Goal: Information Seeking & Learning: Learn about a topic

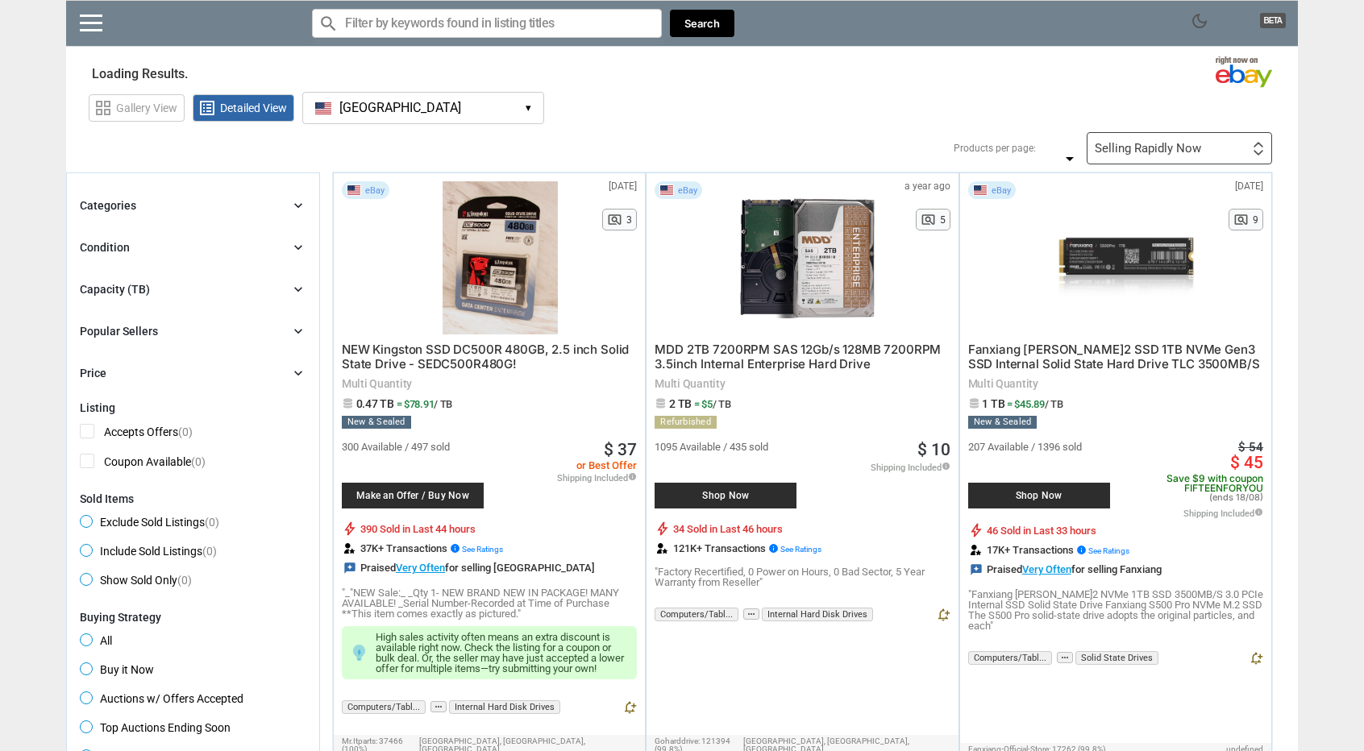
click at [497, 101] on button "[GEOGRAPHIC_DATA] [GEOGRAPHIC_DATA] ▾" at bounding box center [423, 108] width 242 height 32
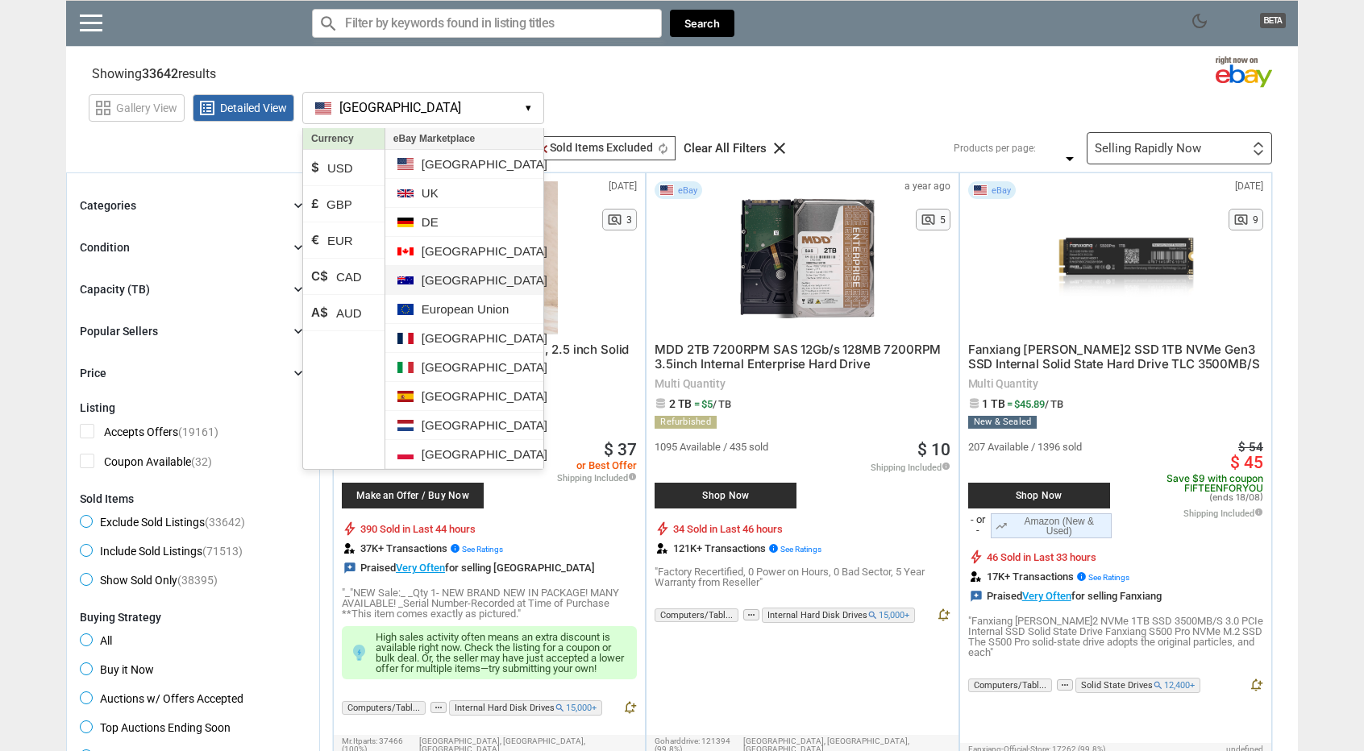
click at [486, 268] on li "[GEOGRAPHIC_DATA]" at bounding box center [464, 280] width 158 height 29
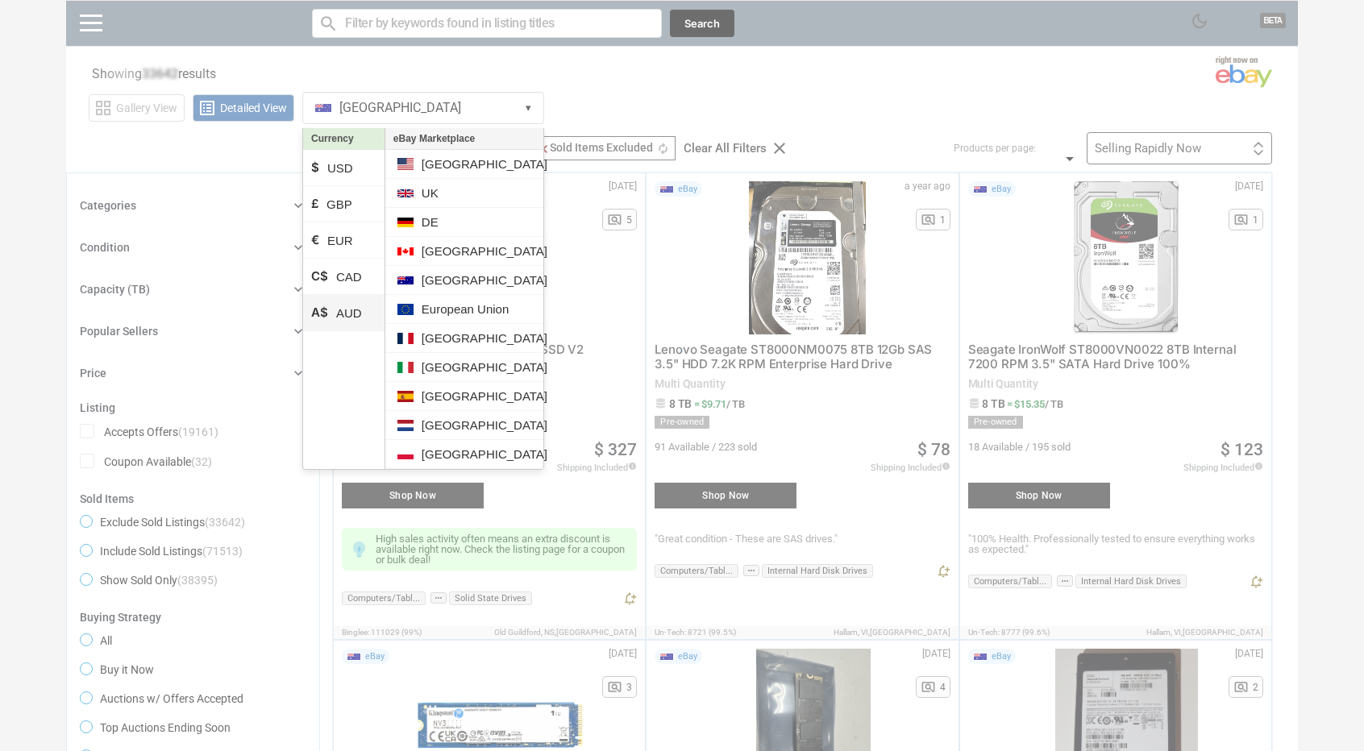
click at [353, 304] on li "A$ AUD" at bounding box center [343, 313] width 81 height 36
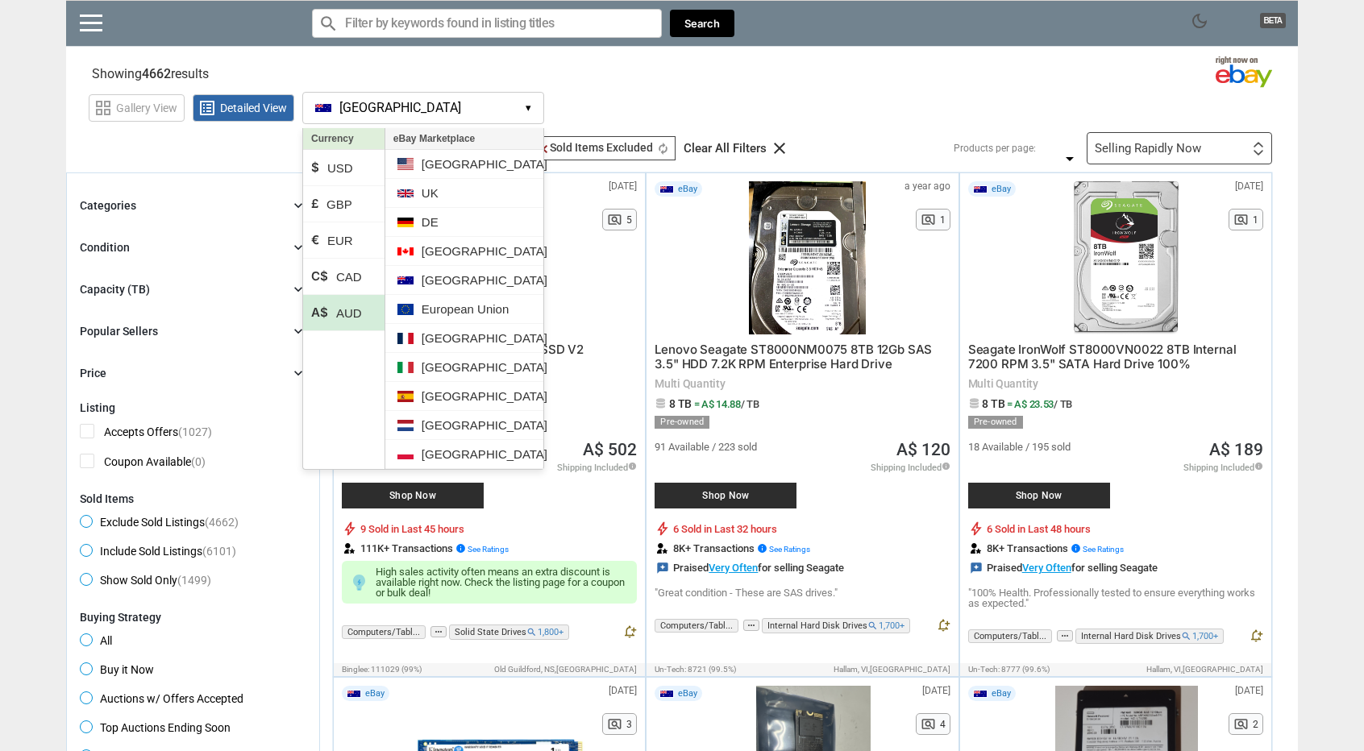
click at [353, 304] on li "A$ AUD" at bounding box center [343, 313] width 81 height 36
click at [624, 73] on section "Showing 4662 results Loading Results ... (24.57%)" at bounding box center [682, 70] width 1232 height 31
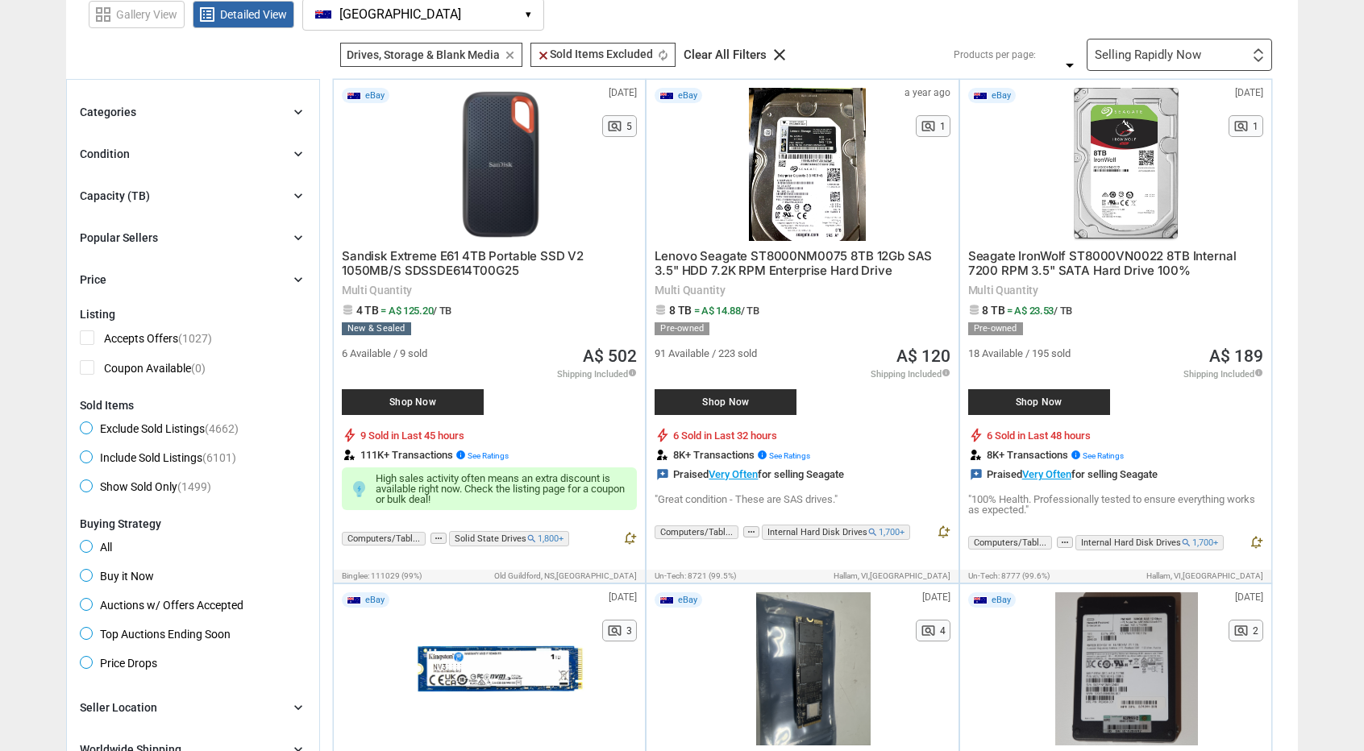
scroll to position [94, 0]
click at [190, 150] on div "Condition chevron_right" at bounding box center [193, 153] width 227 height 19
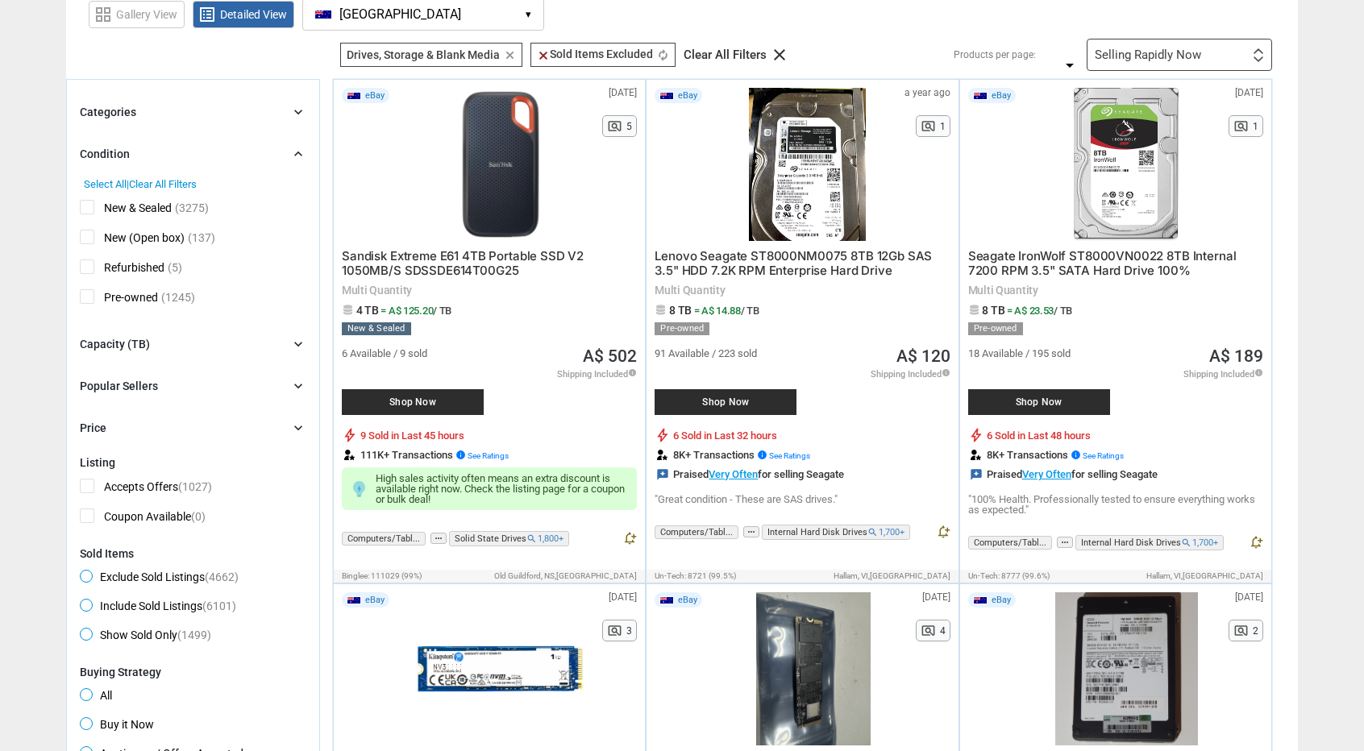
click at [168, 118] on div "Categories chevron_right" at bounding box center [193, 111] width 227 height 19
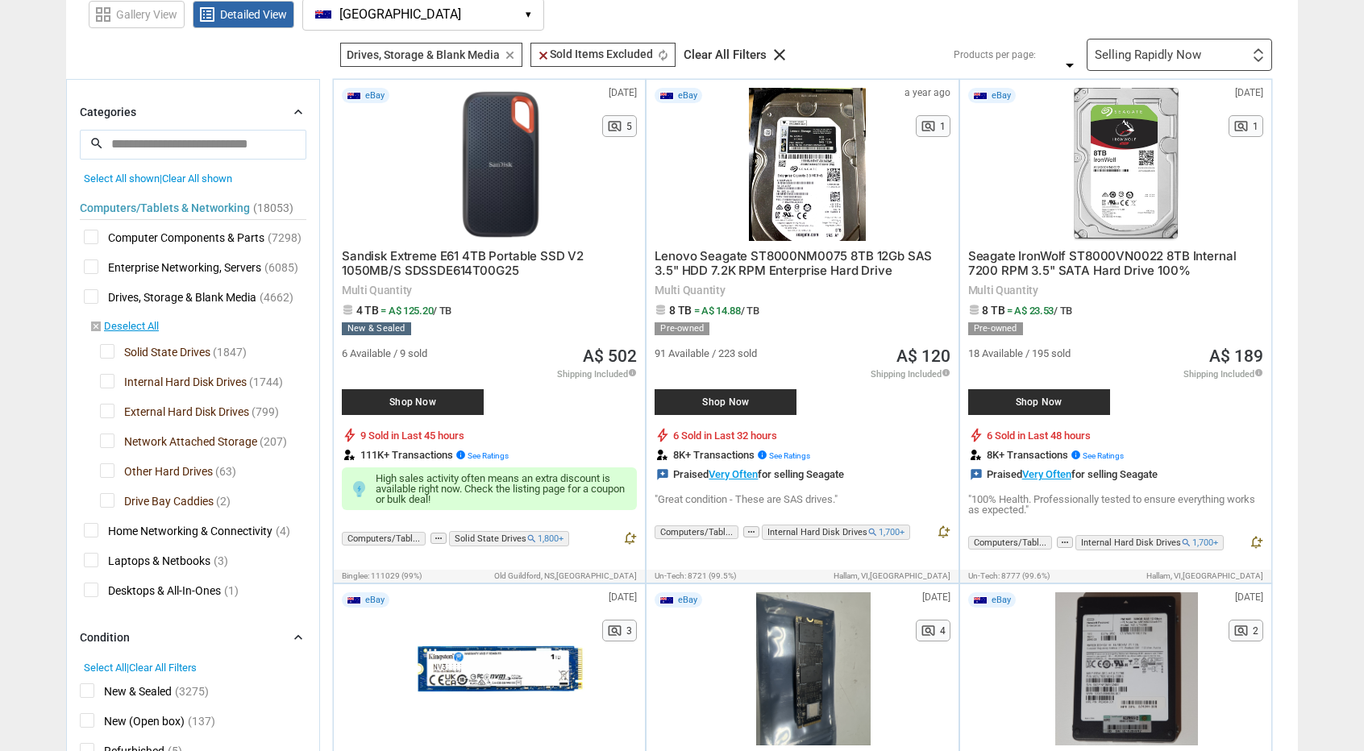
drag, startPoint x: 168, startPoint y: 118, endPoint x: 137, endPoint y: 118, distance: 31.4
click at [137, 118] on div "Categories chevron_right" at bounding box center [193, 111] width 227 height 19
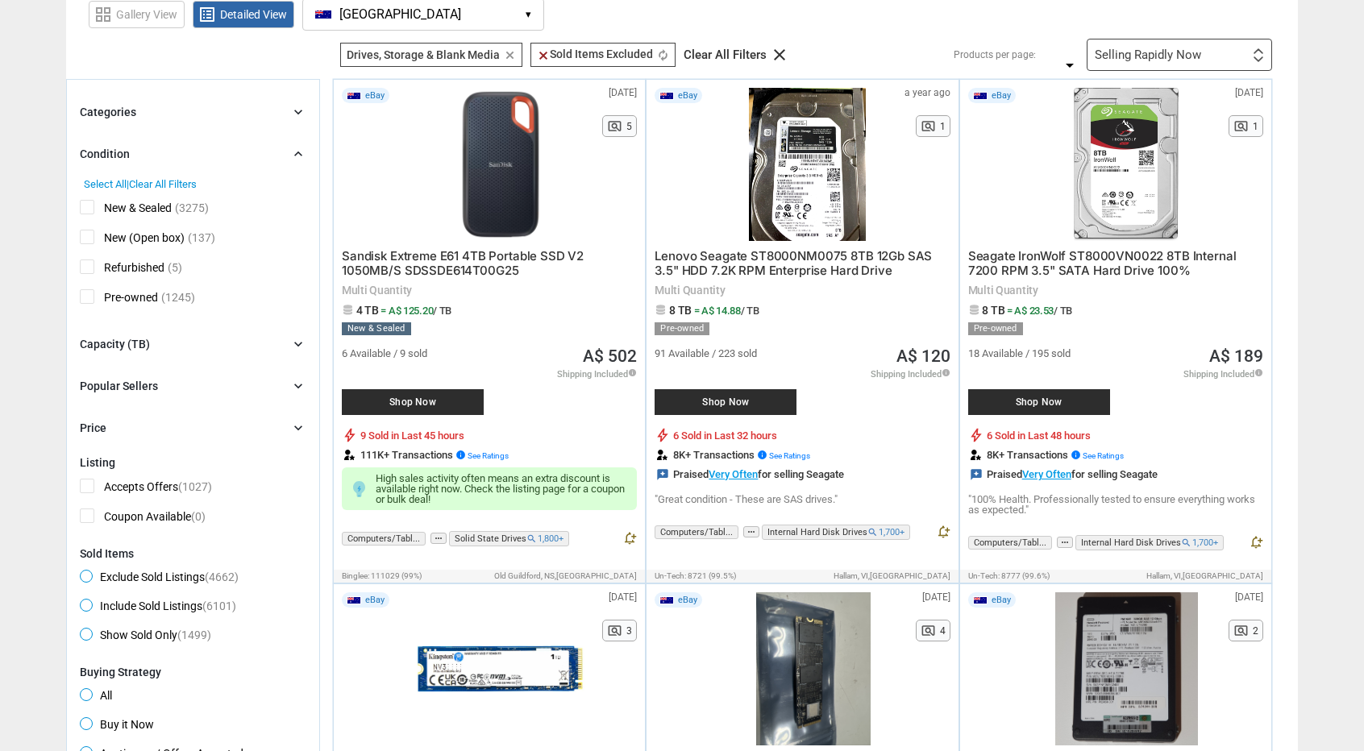
drag, startPoint x: 137, startPoint y: 118, endPoint x: 56, endPoint y: 205, distance: 118.1
click at [168, 343] on div "Capacity (TB) chevron_right" at bounding box center [193, 344] width 227 height 19
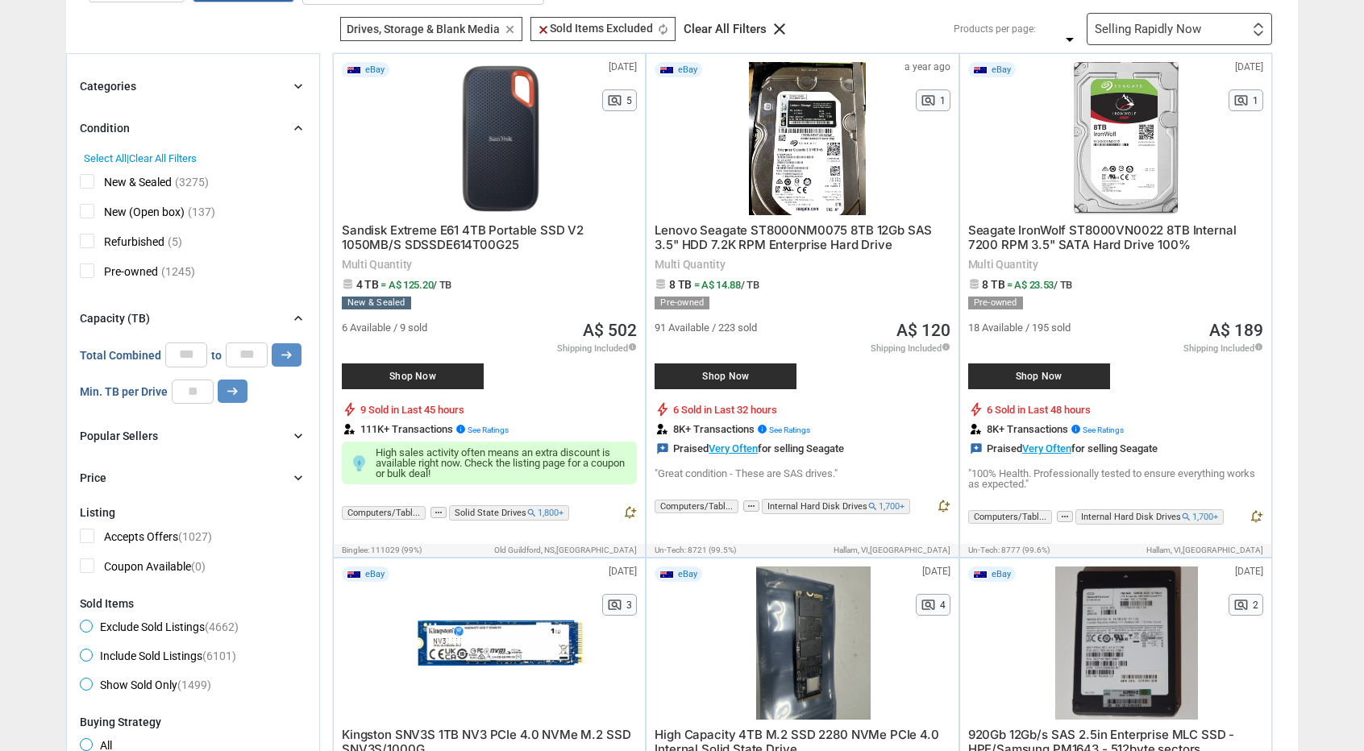
scroll to position [0, 0]
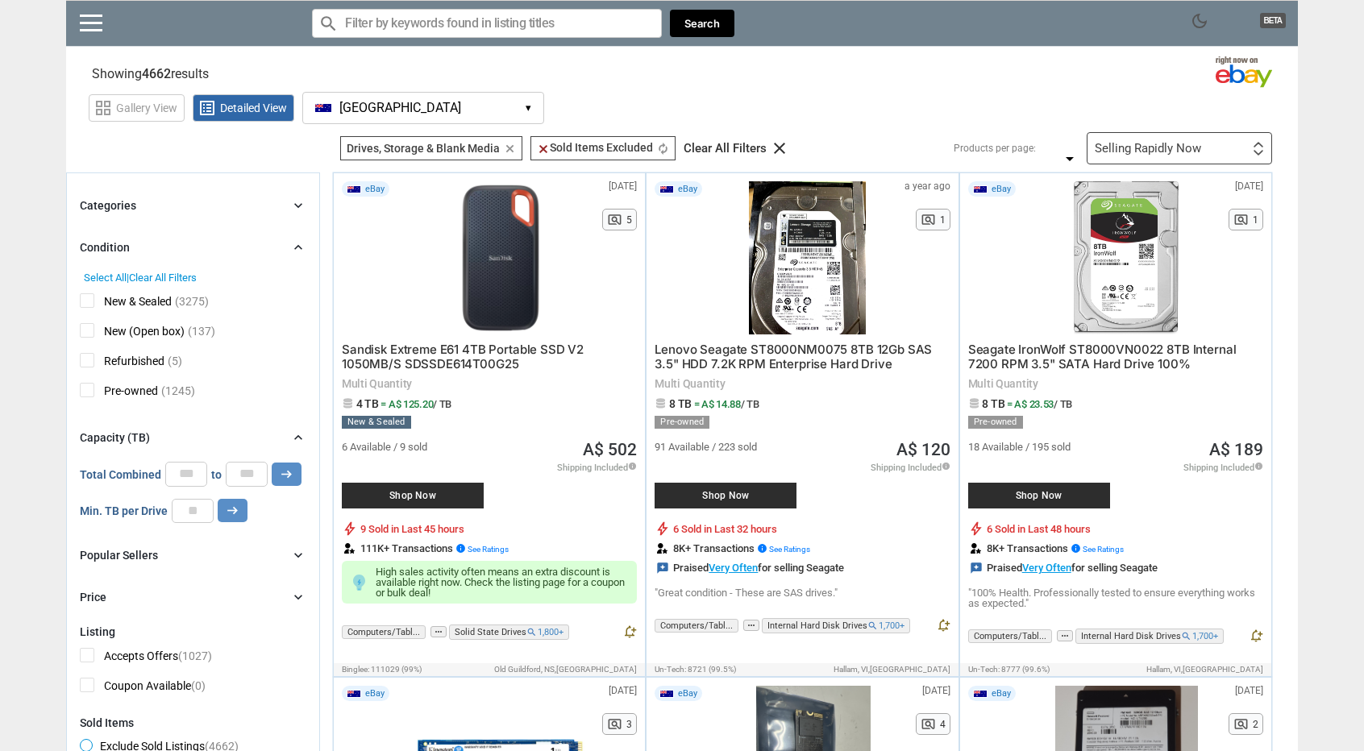
click at [1133, 143] on div "Selling Rapidly Now" at bounding box center [1148, 149] width 106 height 12
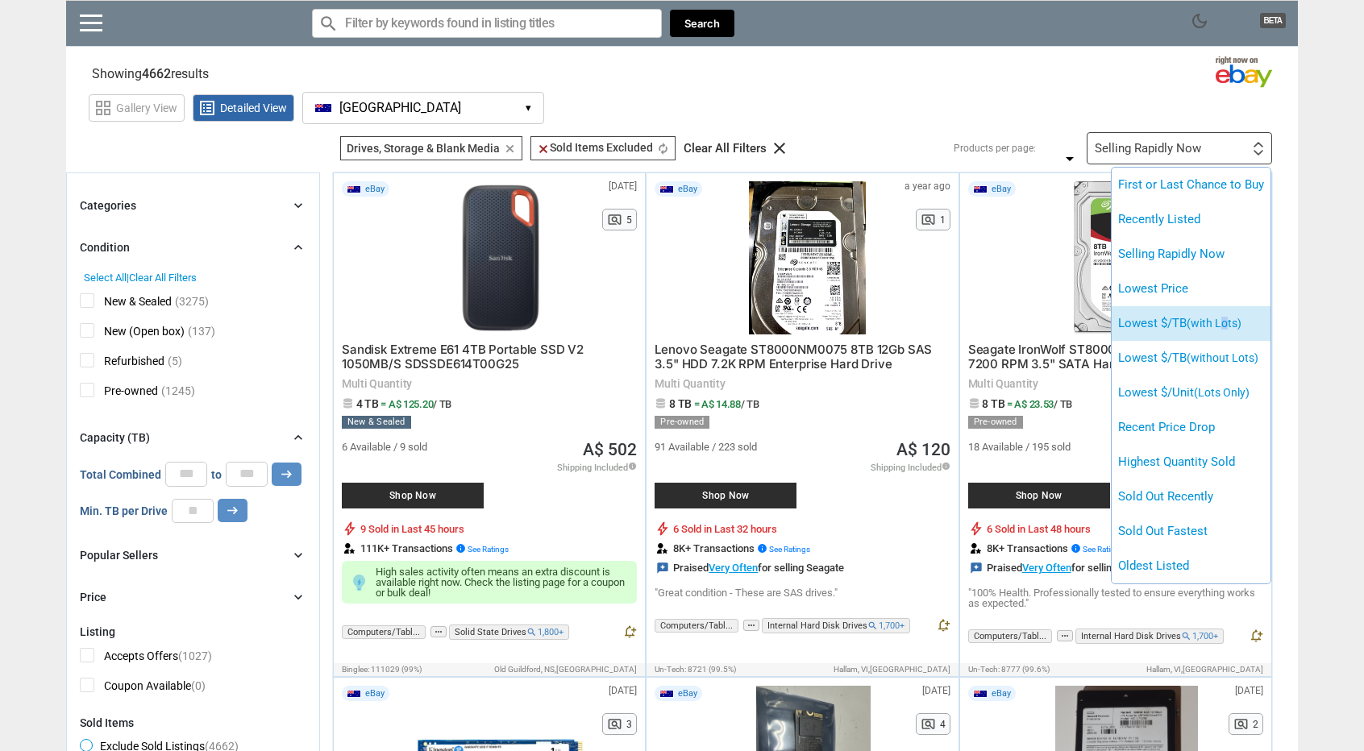
drag, startPoint x: 1215, startPoint y: 332, endPoint x: 1227, endPoint y: 313, distance: 22.8
click at [1227, 313] on li "Lowest $/TB (with Lots)" at bounding box center [1191, 323] width 159 height 35
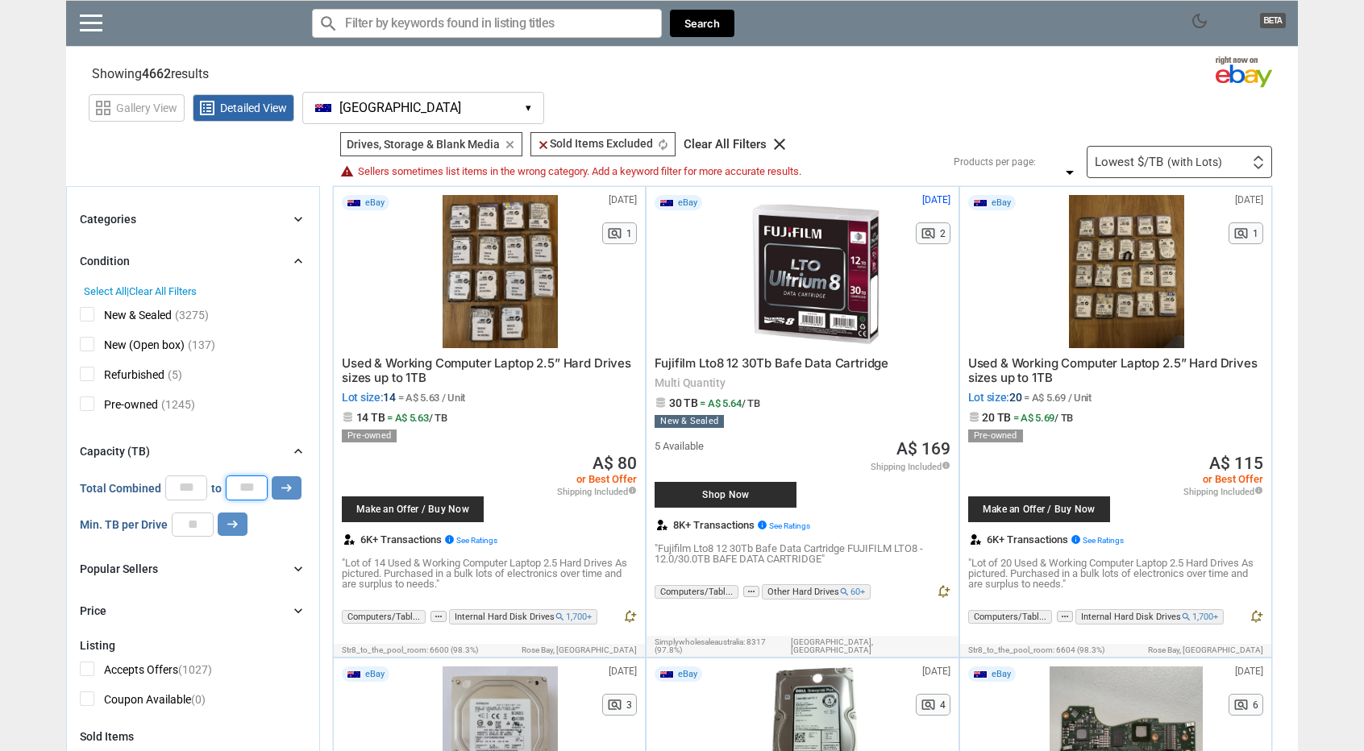
click at [239, 484] on input "*" at bounding box center [247, 488] width 42 height 24
click at [197, 493] on input "*" at bounding box center [186, 488] width 42 height 24
type input "**"
click at [272, 476] on button "arrow_right_alt" at bounding box center [287, 487] width 30 height 23
type input "*****"
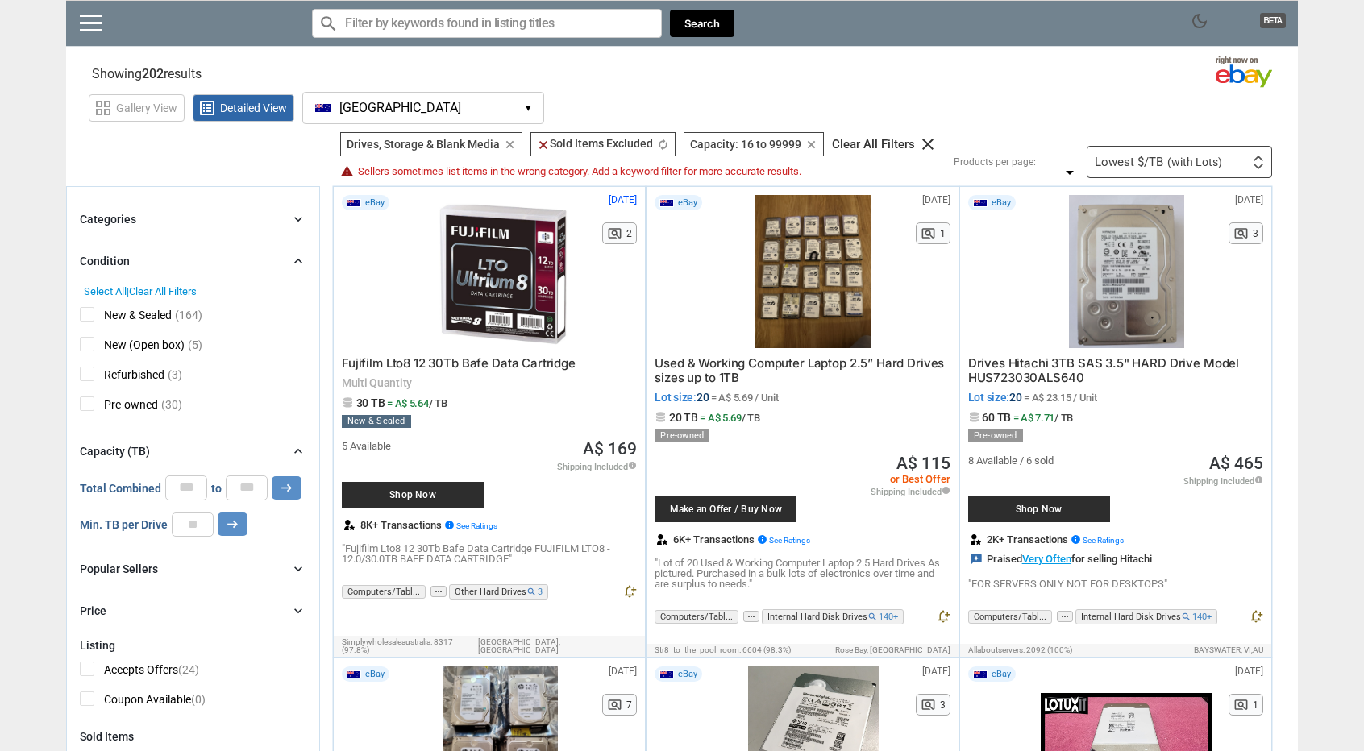
click at [1245, 155] on div "Lowest $/TB (with Lots) First or Last Chance to Buy Recently Listed Selling Rap…" at bounding box center [1179, 162] width 185 height 32
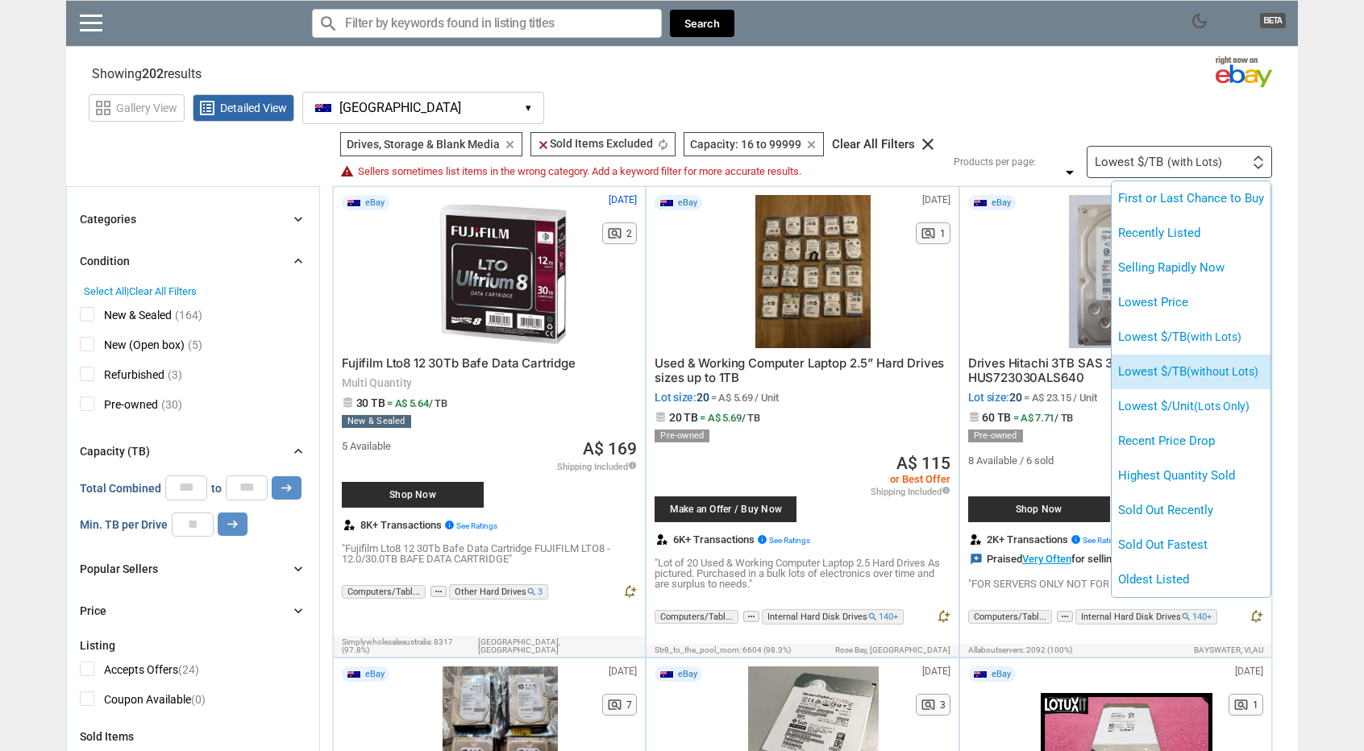
click at [1175, 375] on li "Lowest $/TB (without Lots)" at bounding box center [1191, 372] width 159 height 35
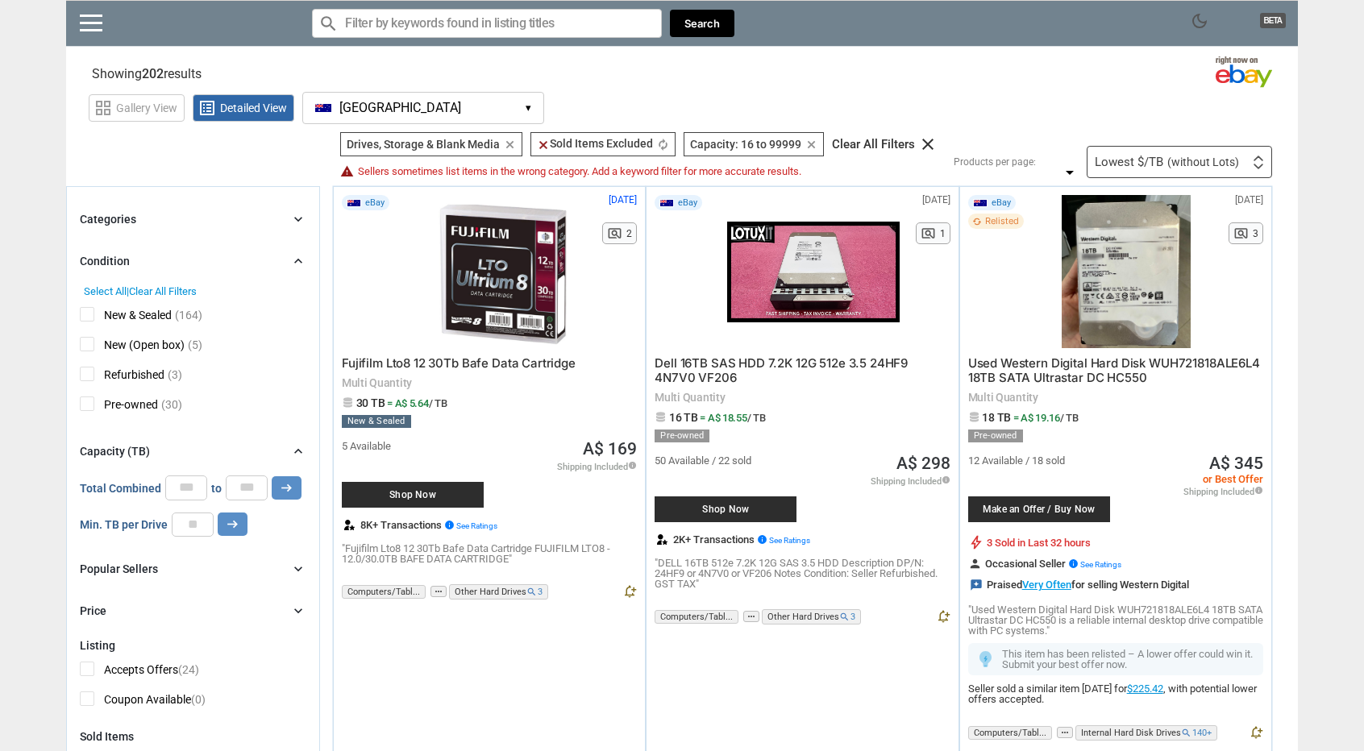
click at [293, 227] on icon "chevron_right" at bounding box center [298, 219] width 16 height 16
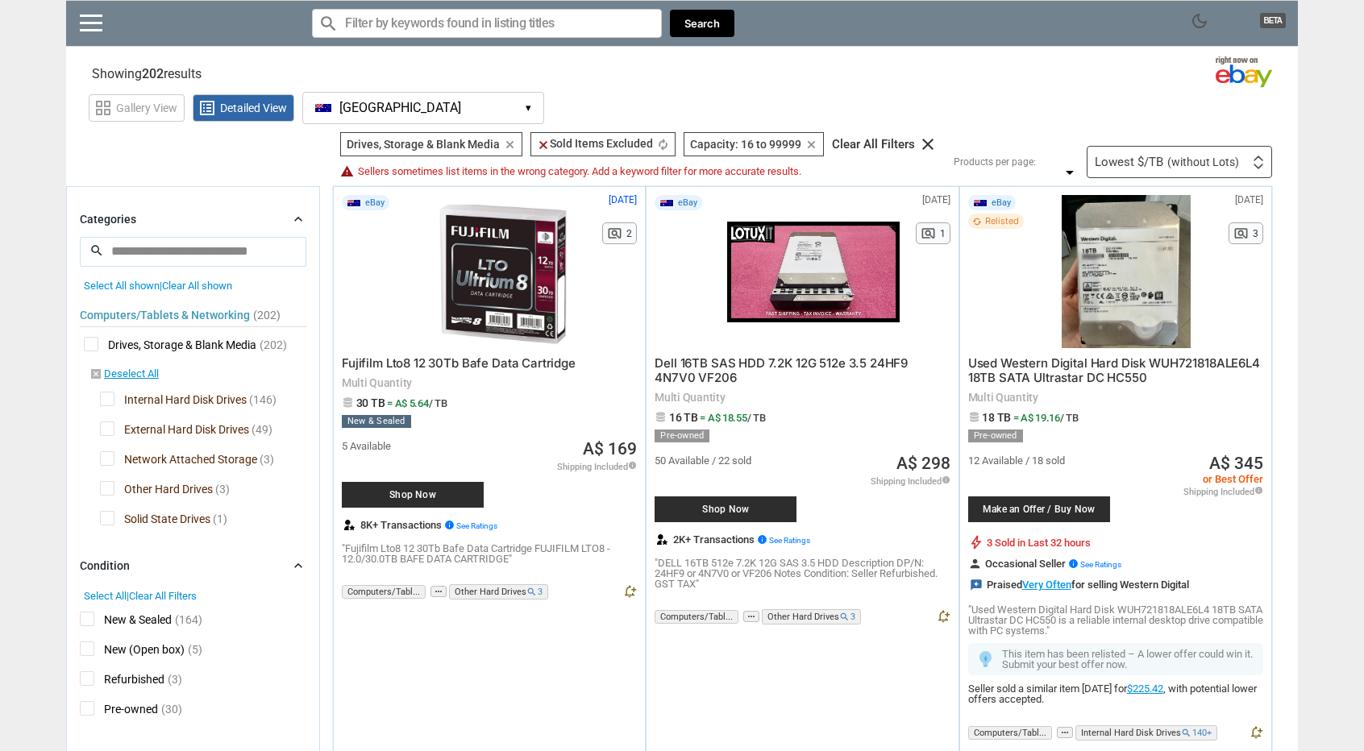
click at [284, 214] on div "Categories chevron_right" at bounding box center [193, 219] width 227 height 19
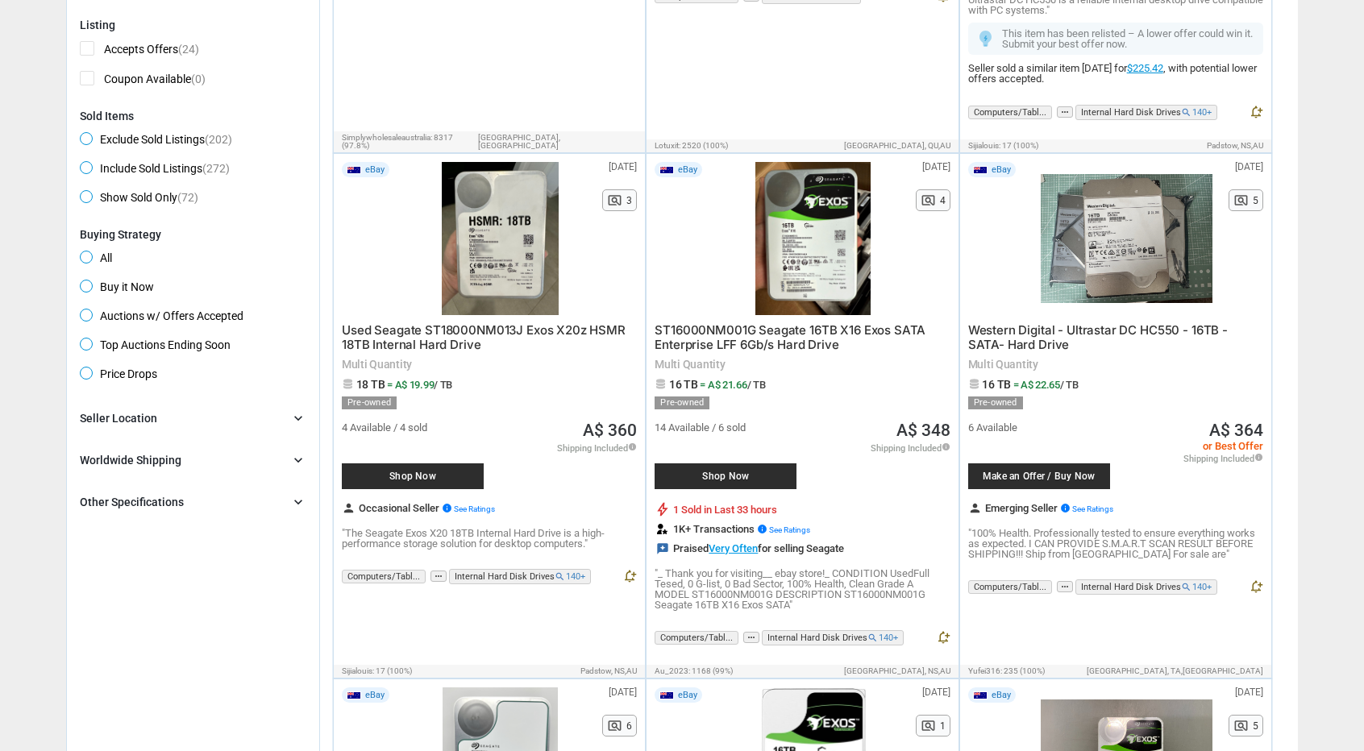
scroll to position [645, 0]
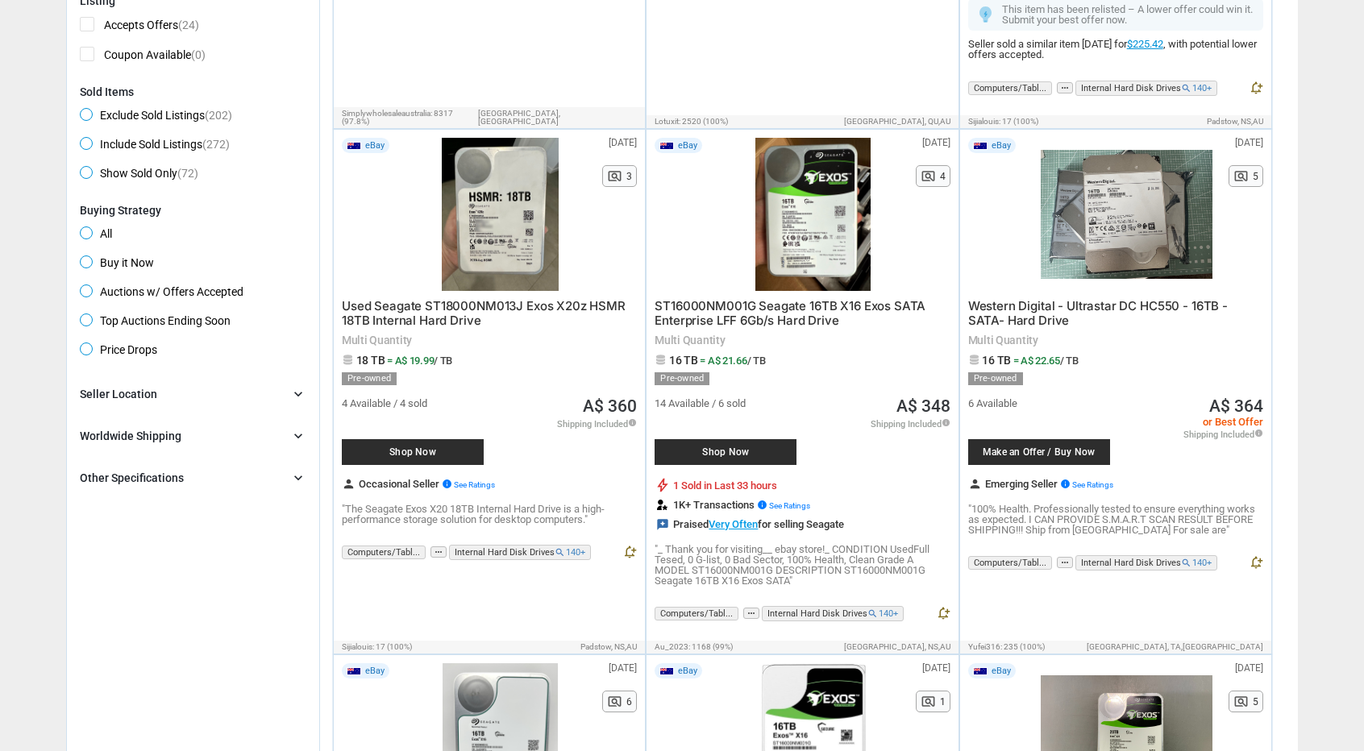
click at [825, 220] on div at bounding box center [813, 214] width 172 height 153
